Goal: Transaction & Acquisition: Obtain resource

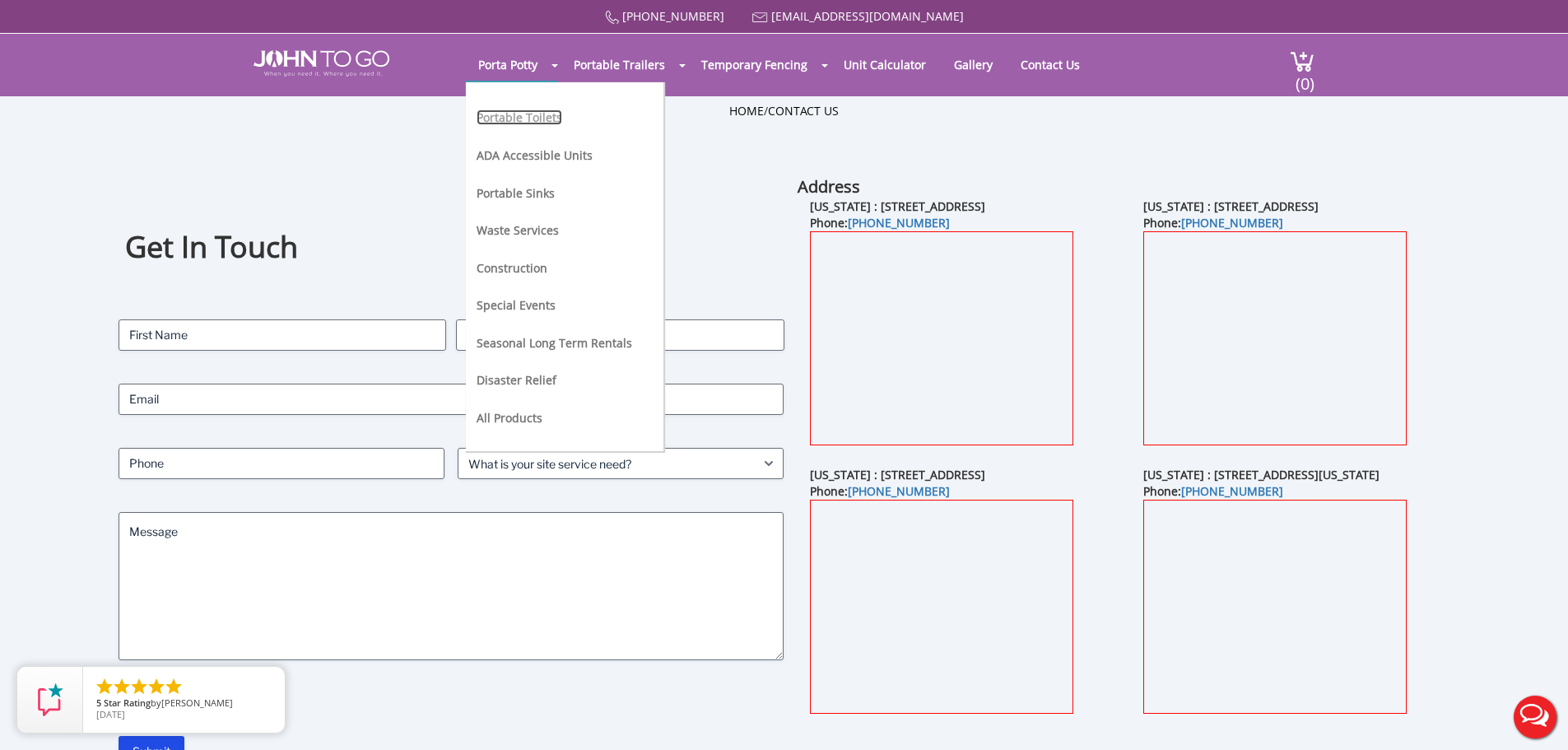
click at [525, 115] on link "Portable Toilets" at bounding box center [519, 118] width 86 height 15
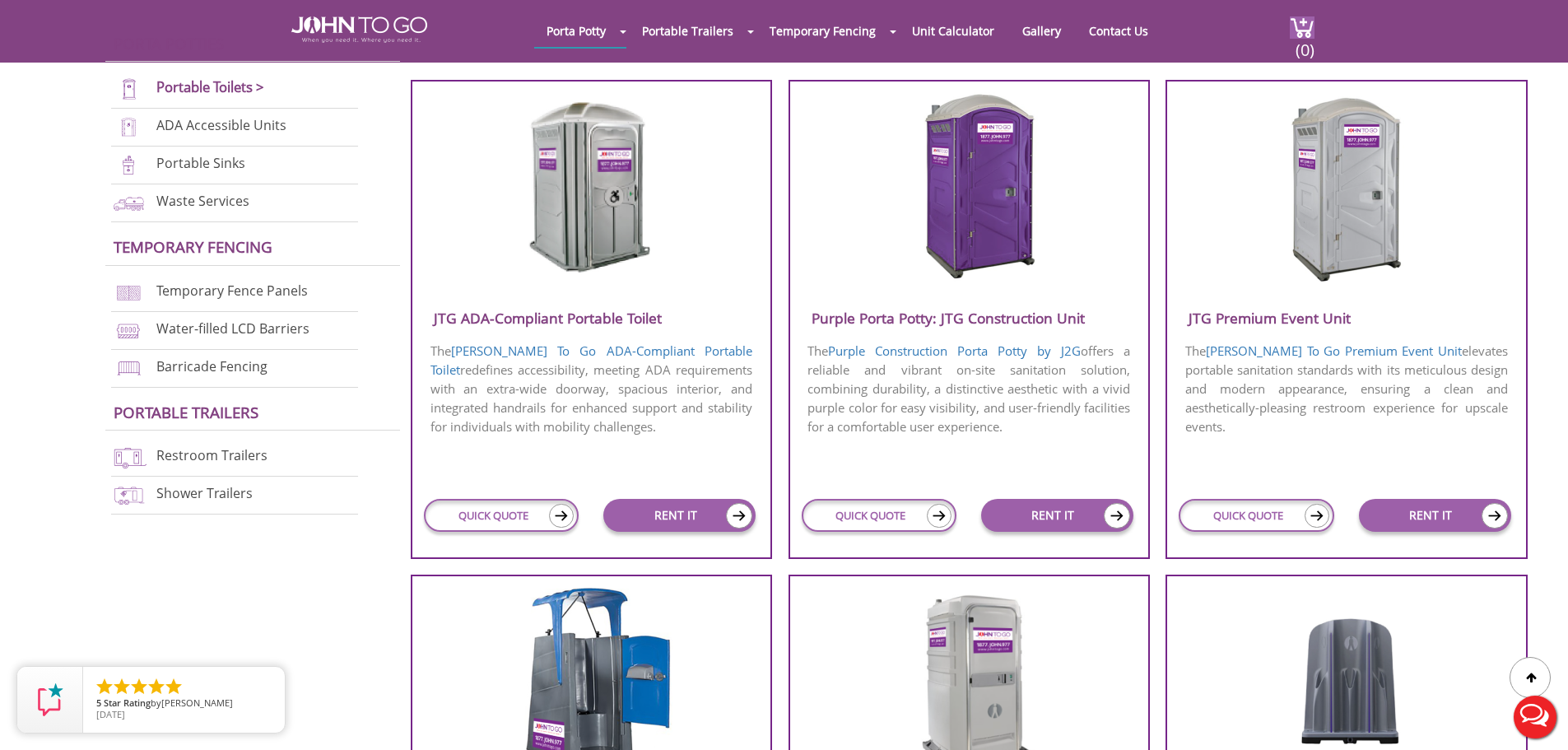
scroll to position [658, 0]
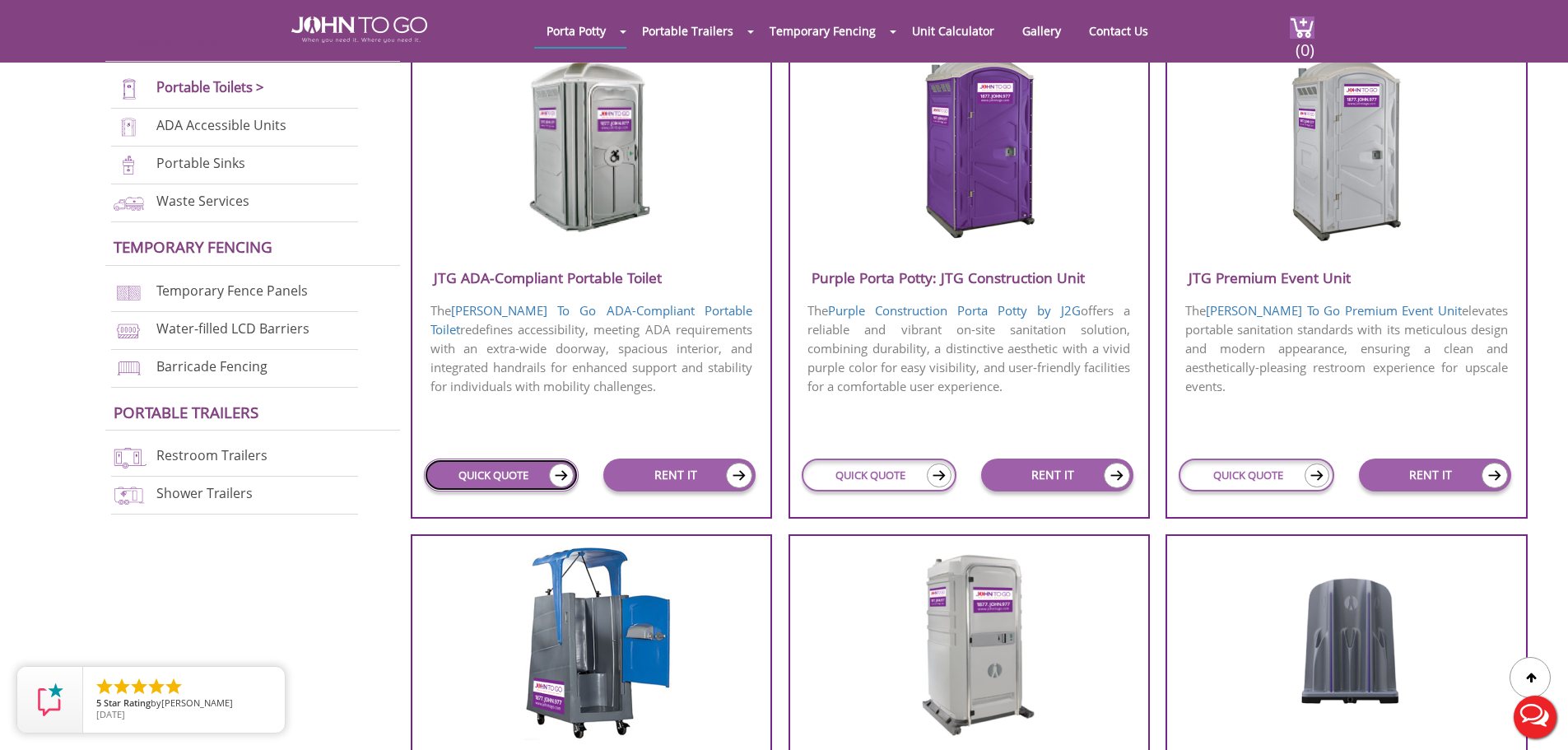
click at [495, 476] on link "QUICK QUOTE" at bounding box center [501, 474] width 154 height 33
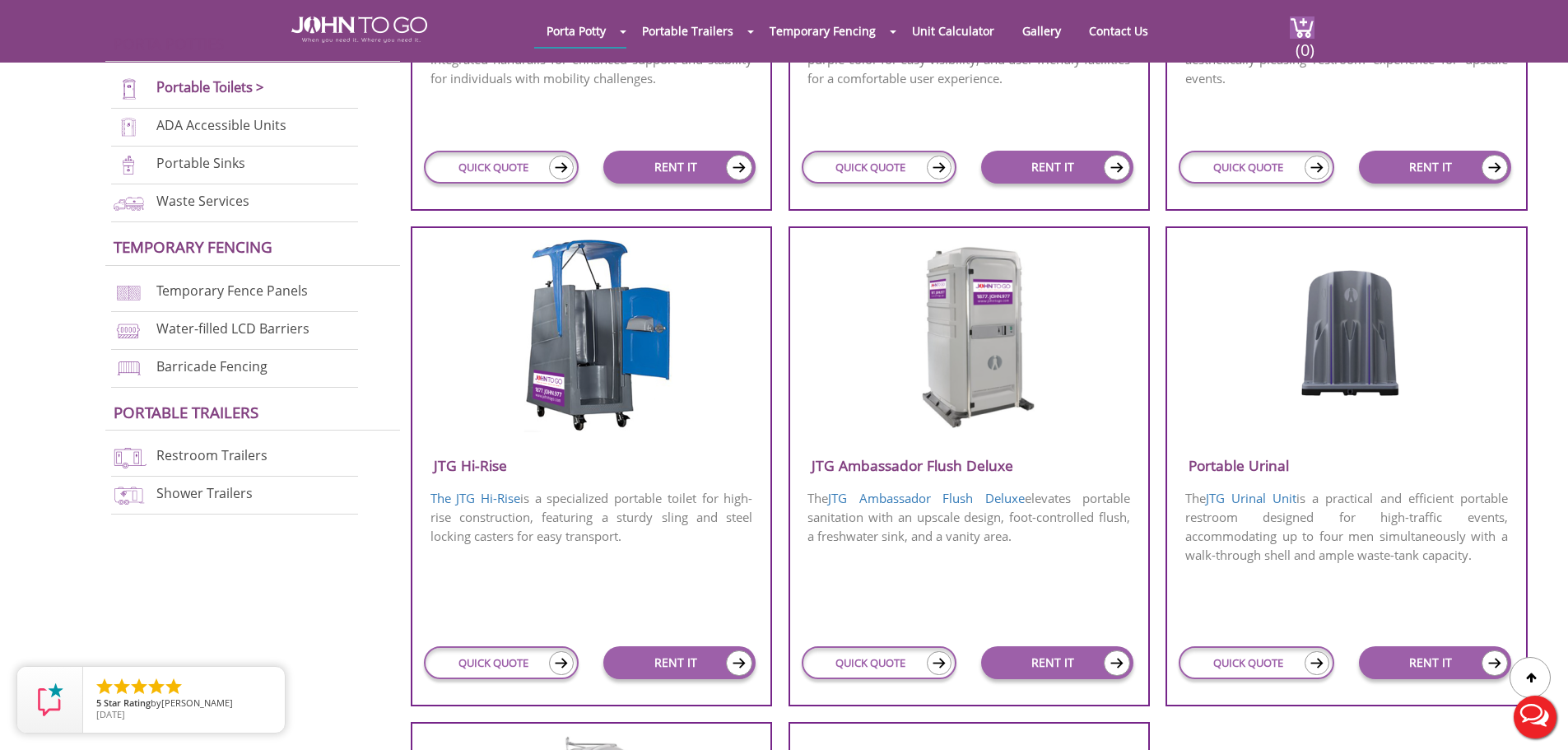
click at [600, 409] on img at bounding box center [590, 335] width 165 height 194
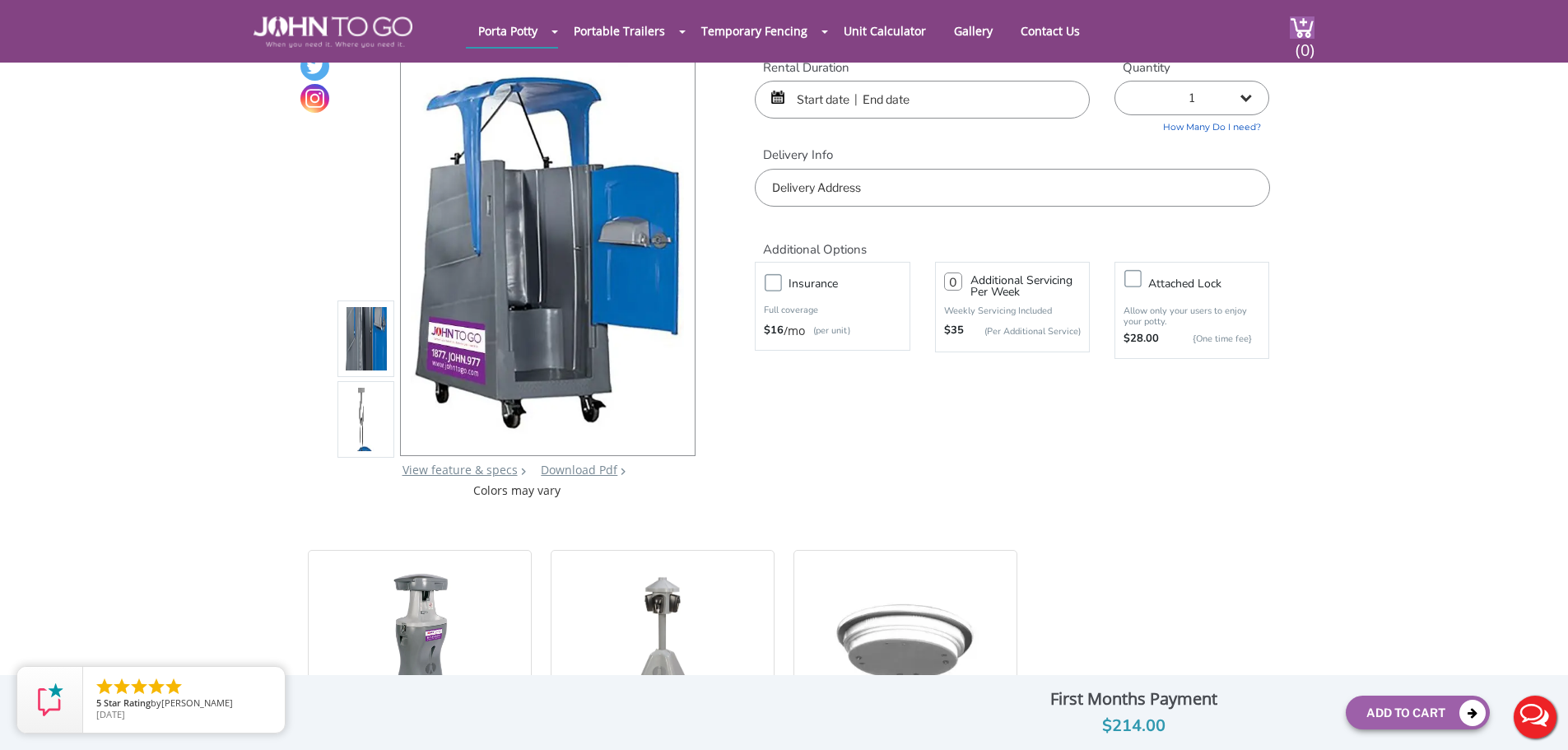
scroll to position [82, 0]
